Goal: Check status: Check status

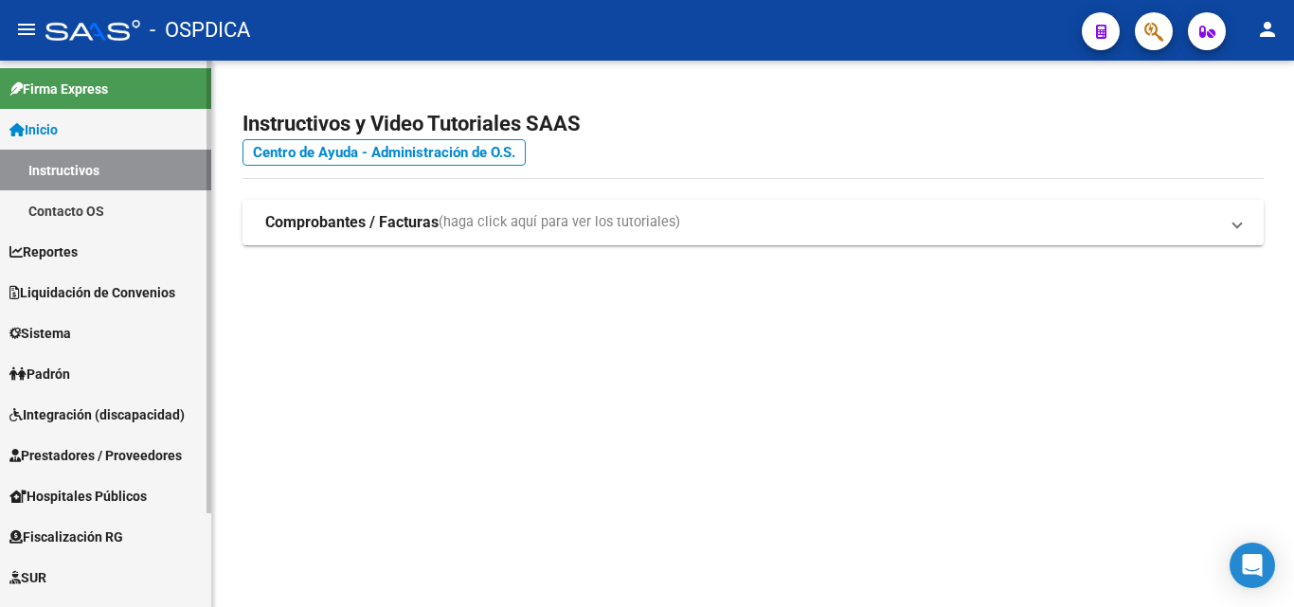
click at [60, 378] on span "Padrón" at bounding box center [39, 374] width 61 height 21
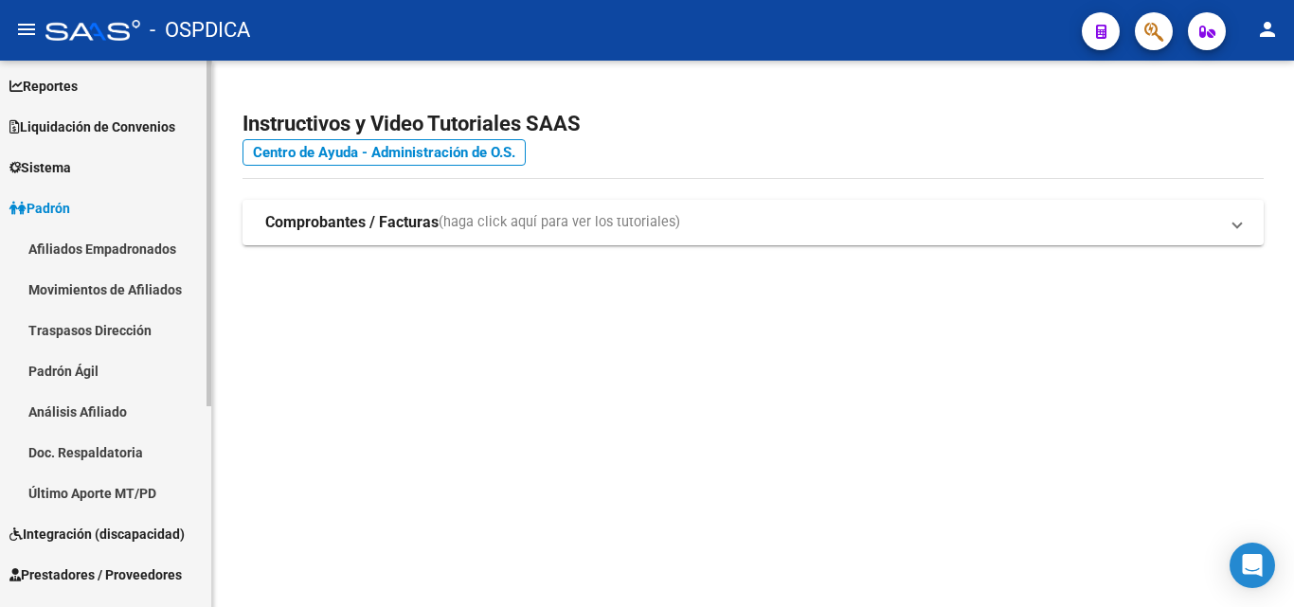
scroll to position [189, 0]
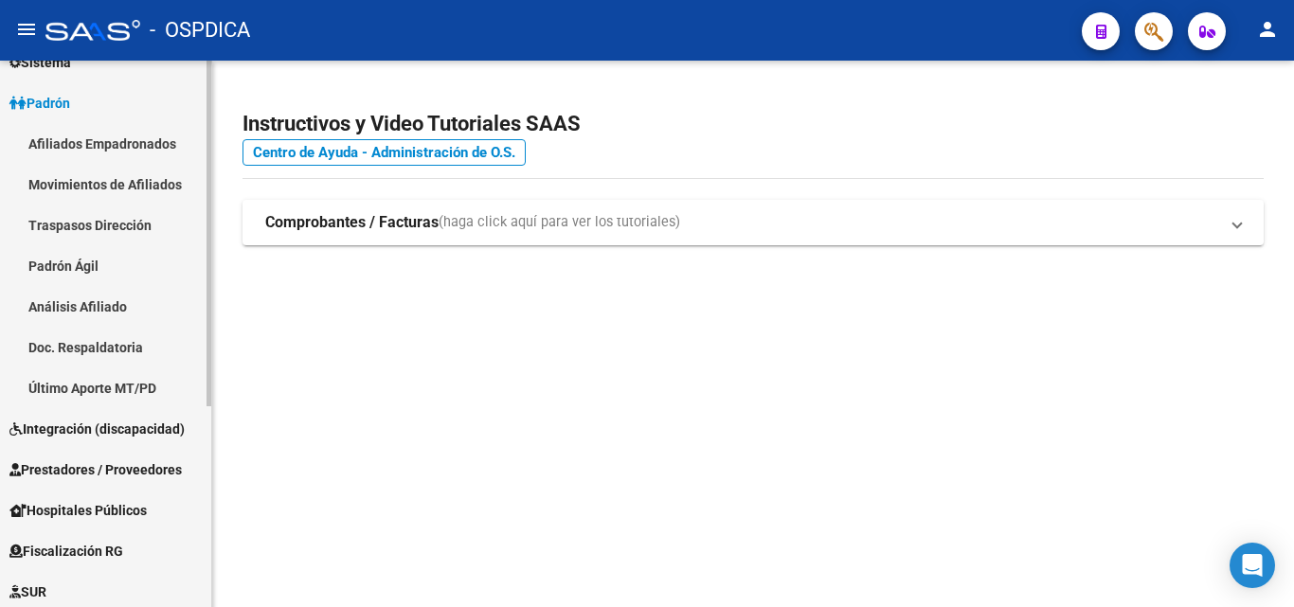
click at [95, 260] on link "Padrón Ágil" at bounding box center [105, 265] width 211 height 41
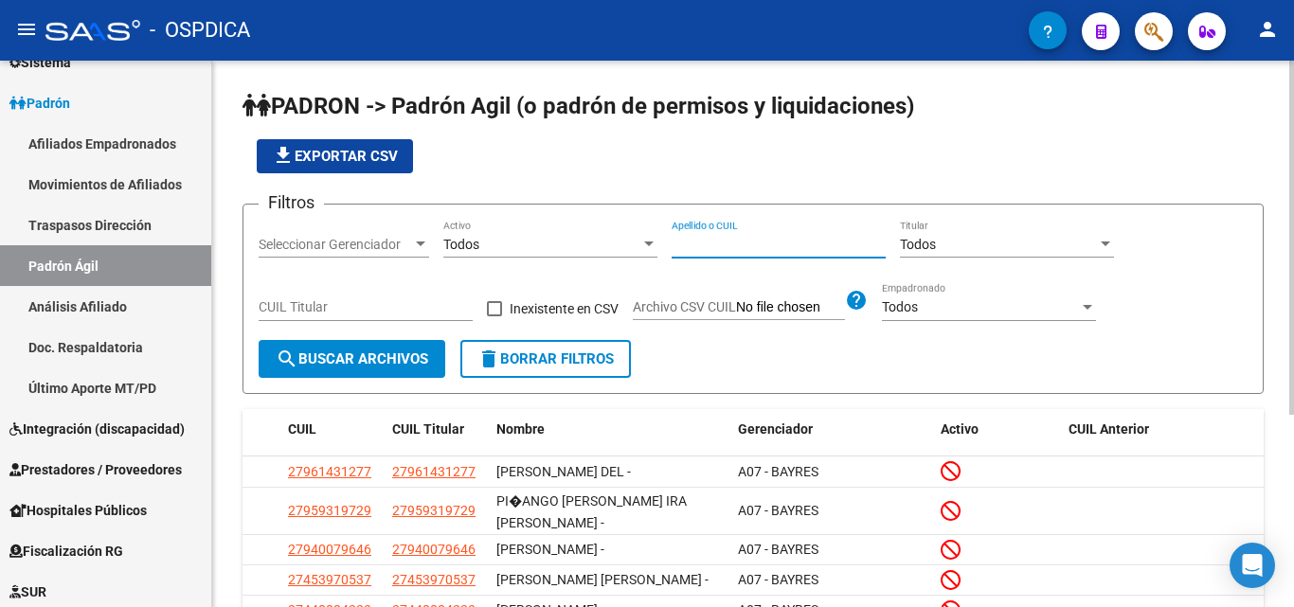
drag, startPoint x: 804, startPoint y: 254, endPoint x: 732, endPoint y: 236, distance: 74.2
paste input "28735651"
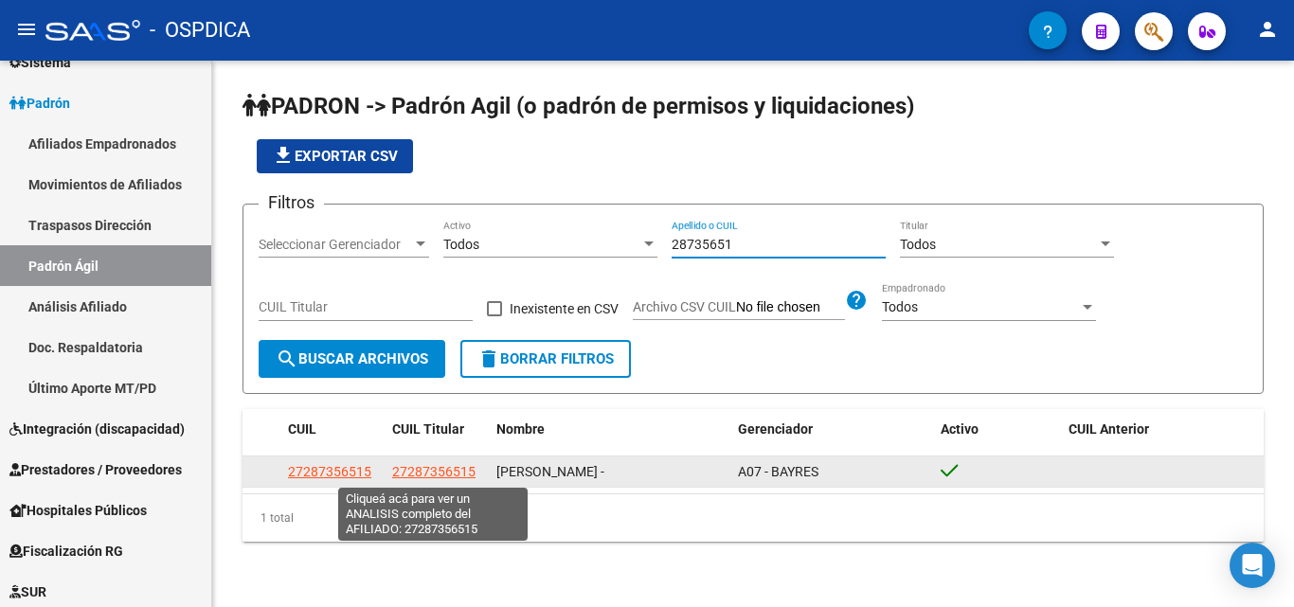
type input "28735651"
click at [437, 475] on span "27287356515" at bounding box center [433, 471] width 83 height 15
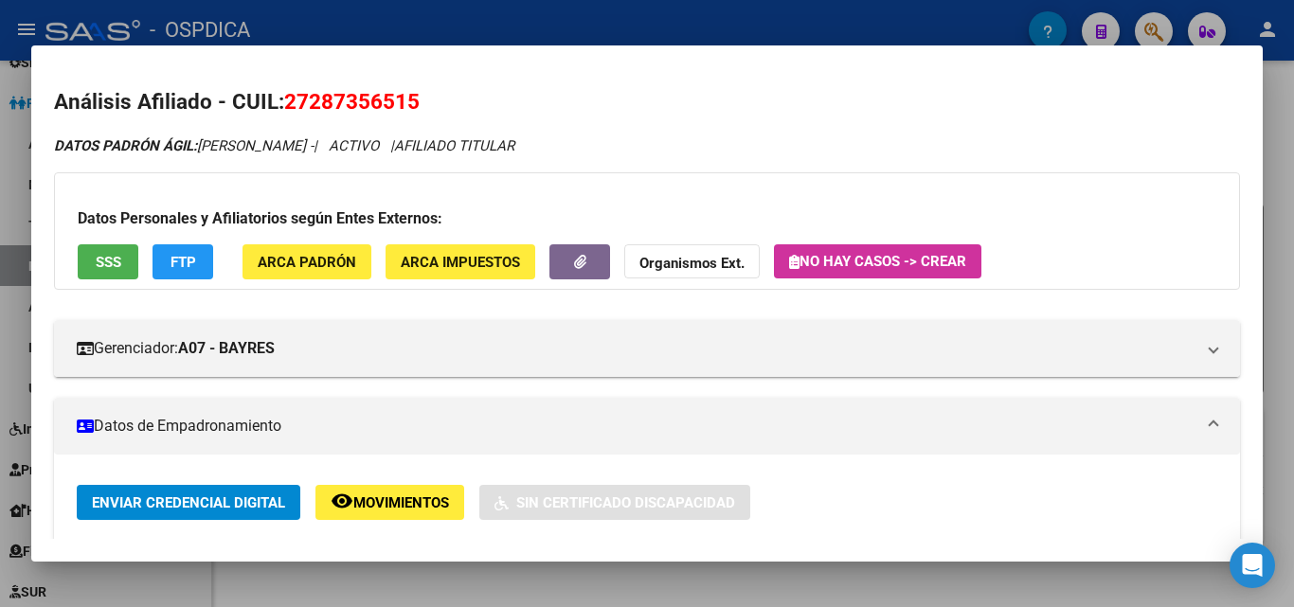
click at [1279, 328] on div at bounding box center [647, 303] width 1294 height 607
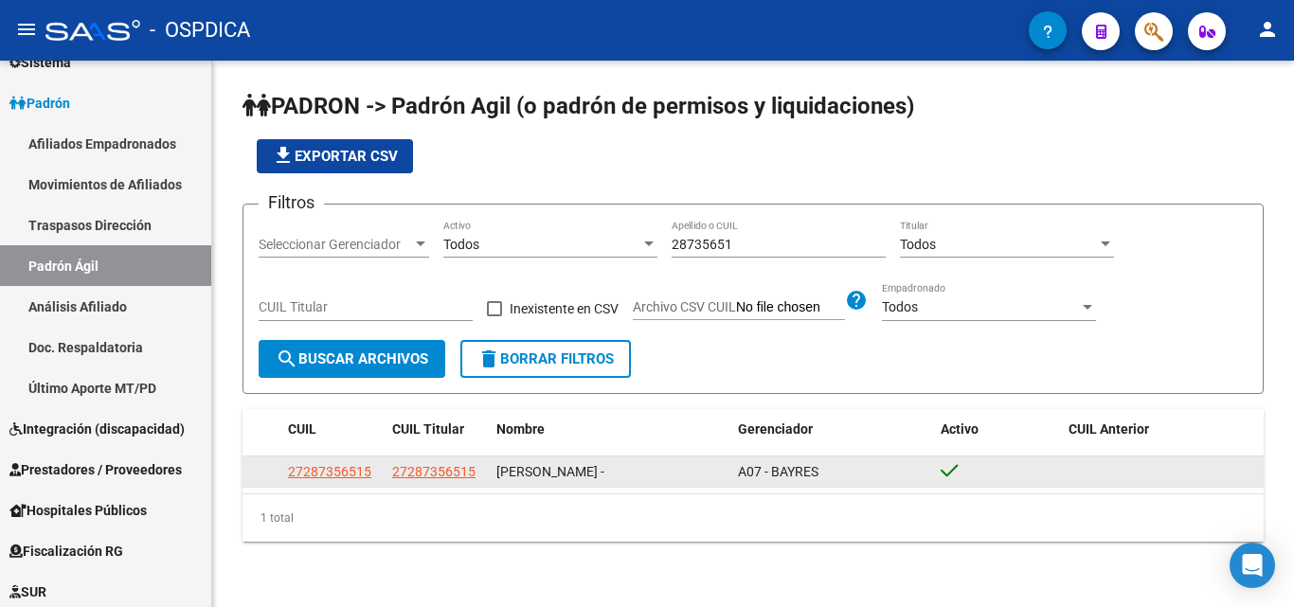
click at [425, 481] on app-link-go-to "27287356515" at bounding box center [433, 472] width 83 height 22
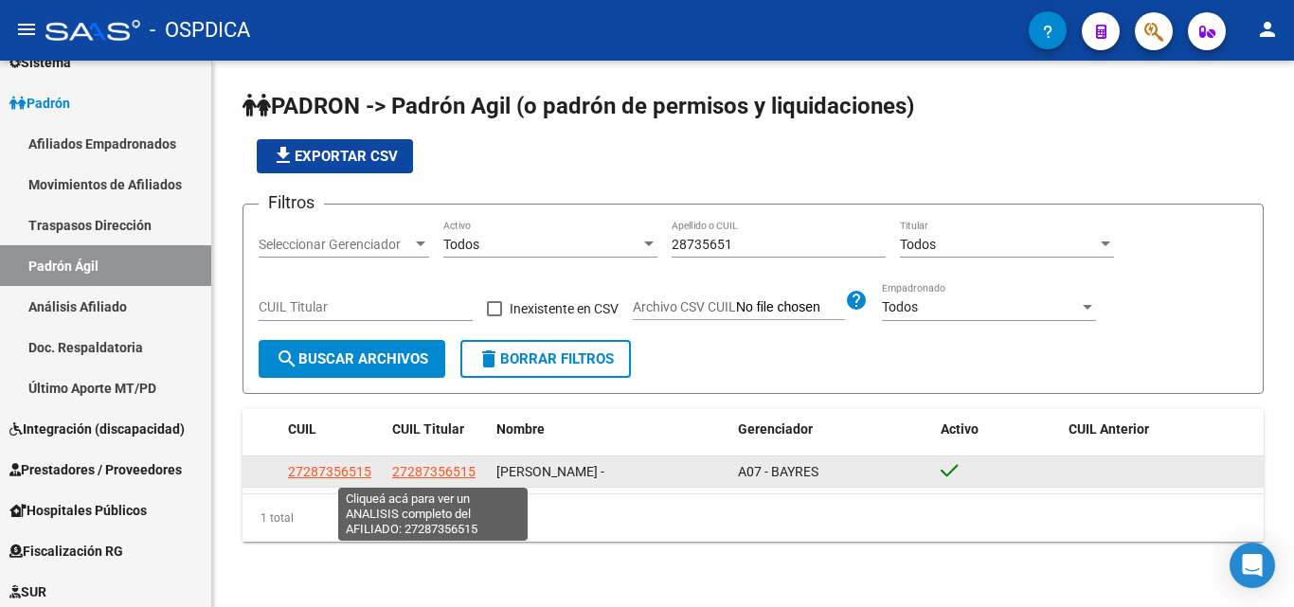
click at [425, 477] on span "27287356515" at bounding box center [433, 471] width 83 height 15
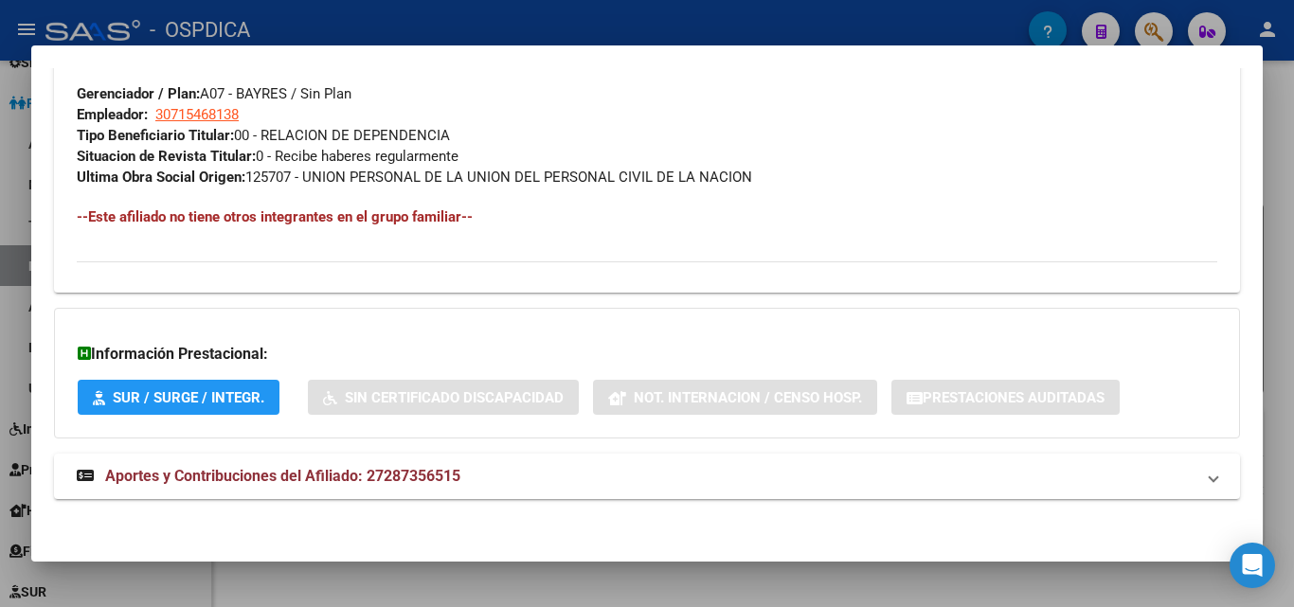
scroll to position [949, 0]
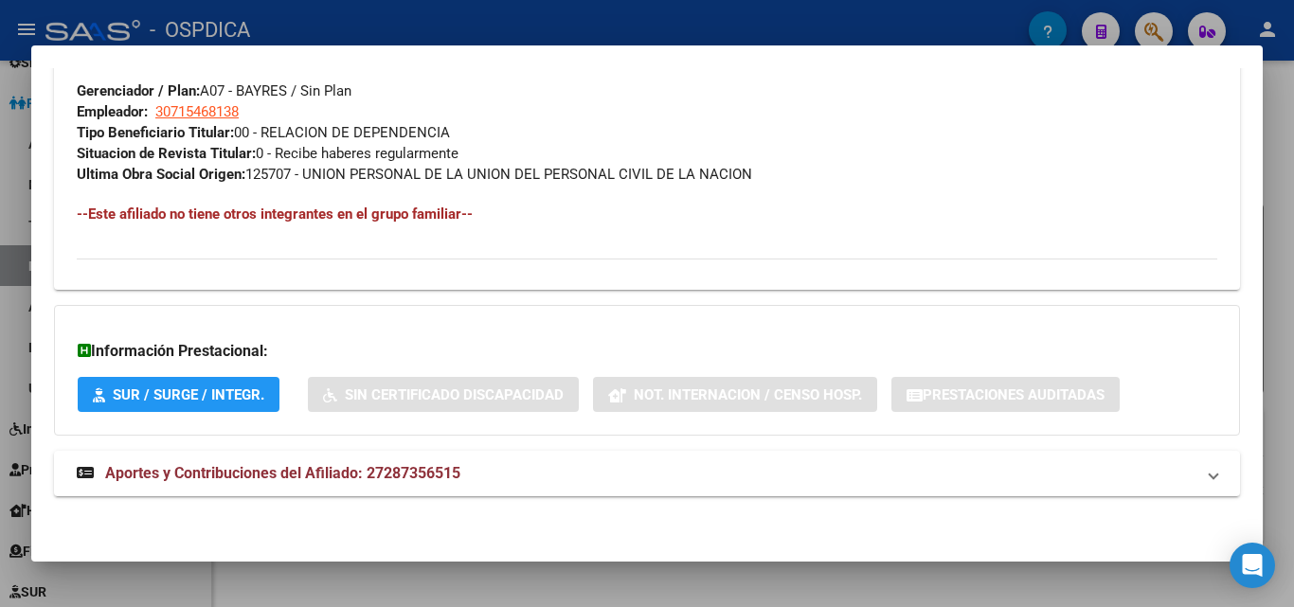
click at [908, 588] on div at bounding box center [647, 303] width 1294 height 607
